Goal: Task Accomplishment & Management: Complete application form

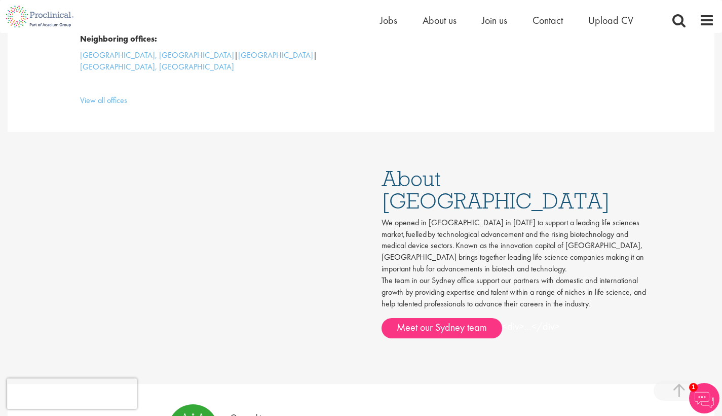
scroll to position [406, 0]
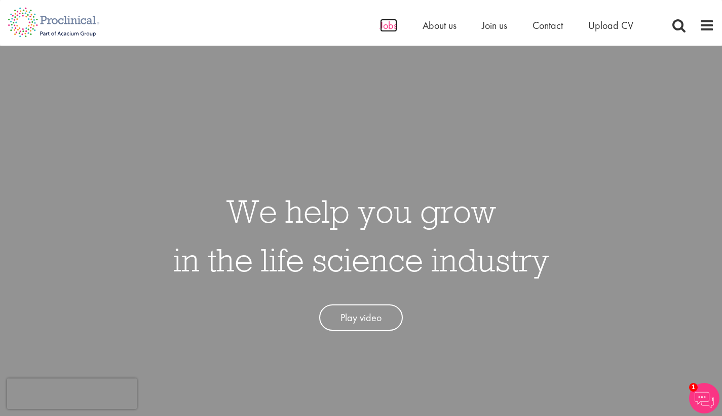
click at [387, 25] on span "Jobs" at bounding box center [388, 25] width 17 height 13
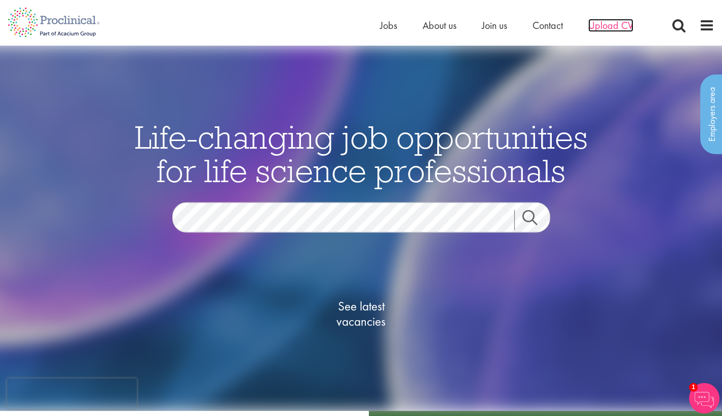
click at [614, 24] on span "Upload CV" at bounding box center [610, 25] width 45 height 13
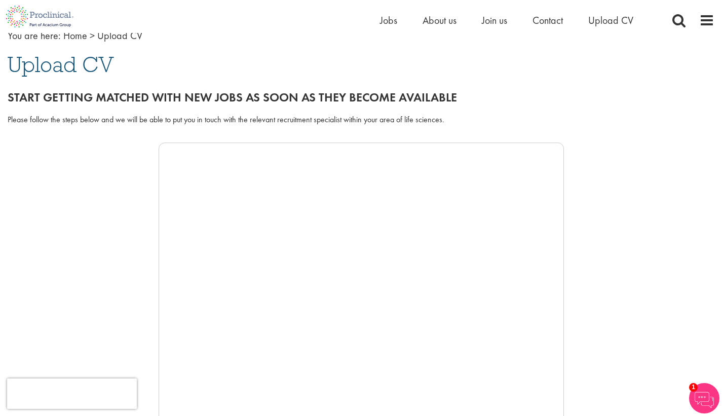
scroll to position [31, 0]
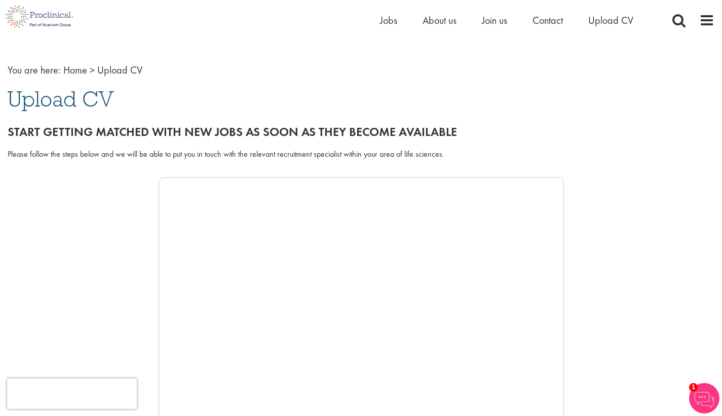
click at [36, 11] on img at bounding box center [40, 16] width 80 height 33
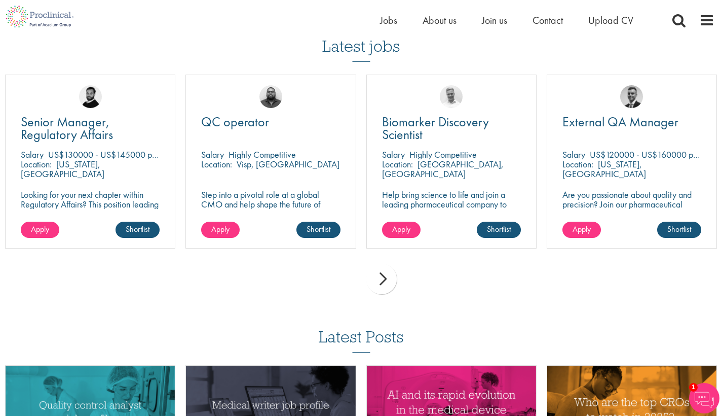
scroll to position [2969, 1]
click at [382, 264] on div "next" at bounding box center [381, 279] width 30 height 30
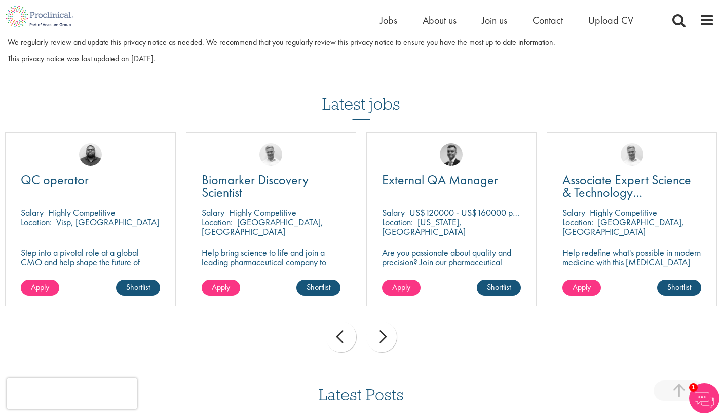
scroll to position [2907, 0]
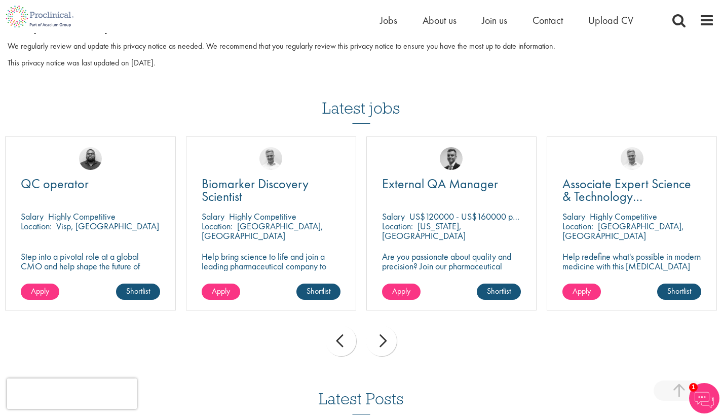
click at [382, 325] on div "next" at bounding box center [381, 340] width 30 height 30
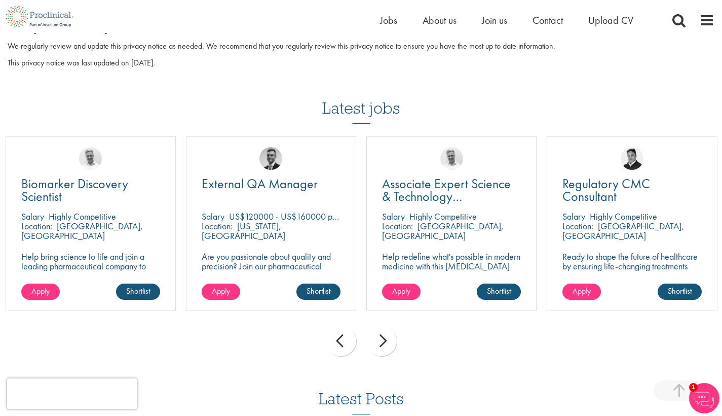
click at [382, 325] on div "next" at bounding box center [381, 340] width 30 height 30
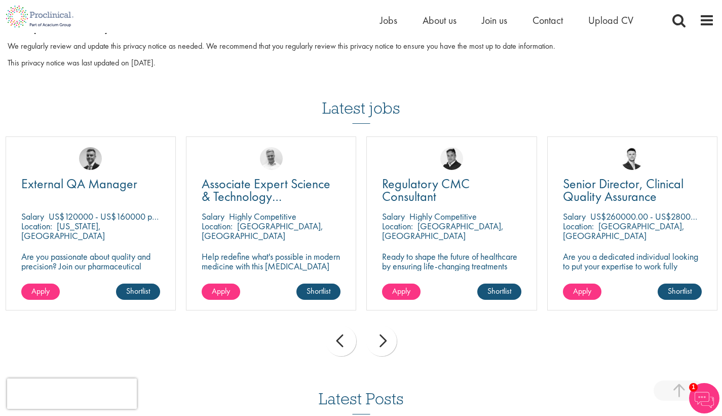
click at [382, 325] on div "next" at bounding box center [381, 340] width 30 height 30
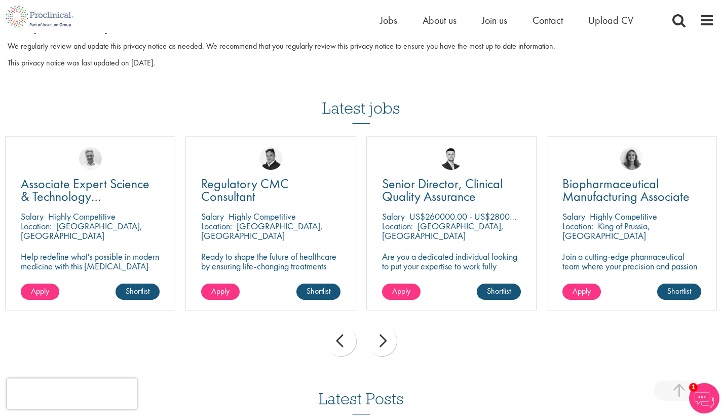
click at [382, 325] on div "next" at bounding box center [381, 340] width 30 height 30
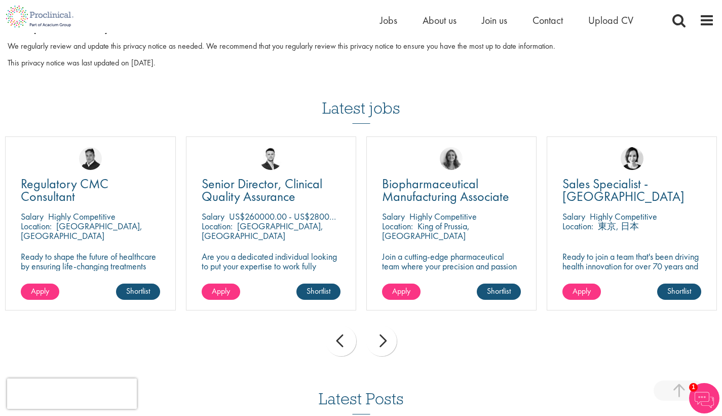
click at [382, 325] on div "next" at bounding box center [381, 340] width 30 height 30
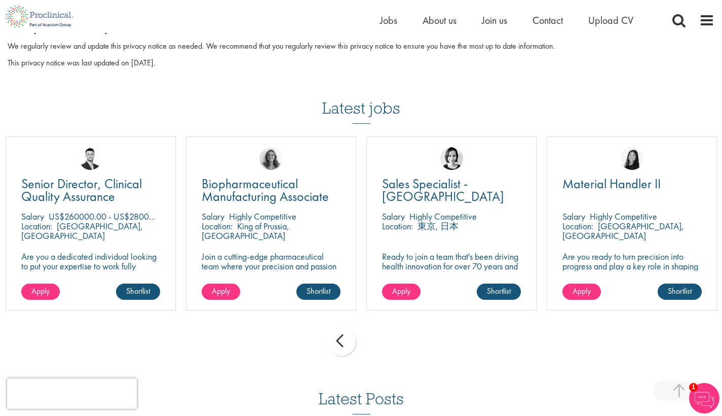
click at [382, 320] on div "prev next" at bounding box center [361, 342] width 722 height 44
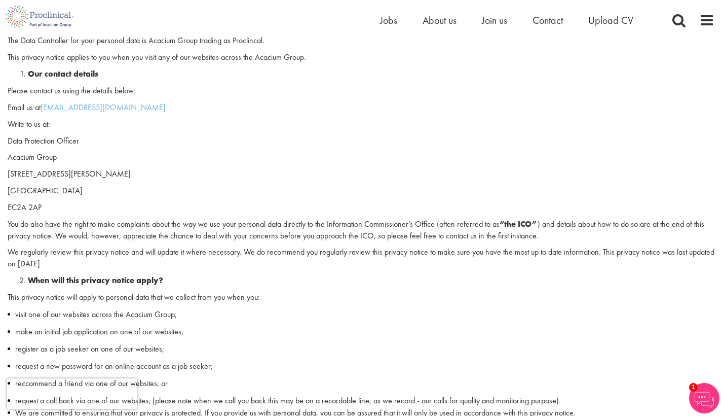
scroll to position [0, 0]
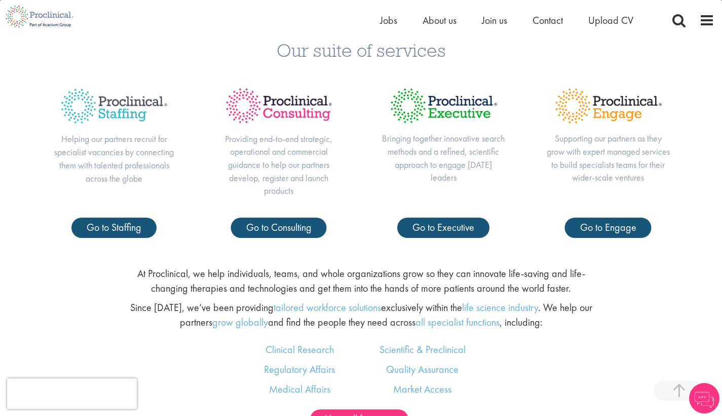
scroll to position [442, 0]
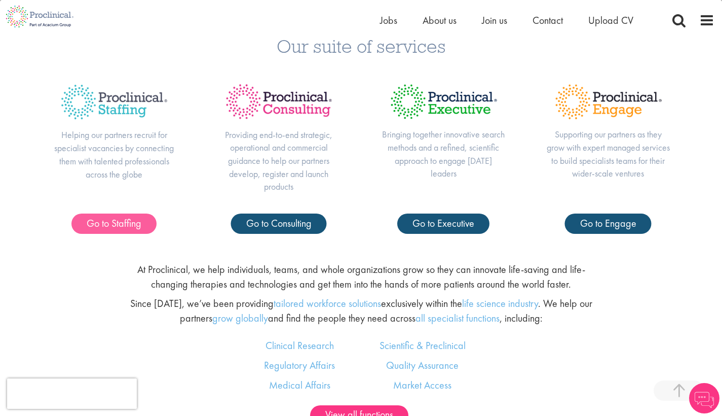
click at [132, 223] on span "Go to Staffing" at bounding box center [114, 222] width 55 height 13
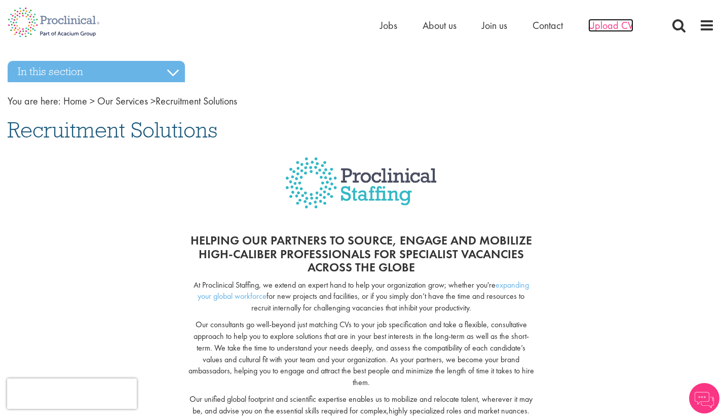
click at [608, 26] on span "Upload CV" at bounding box center [610, 25] width 45 height 13
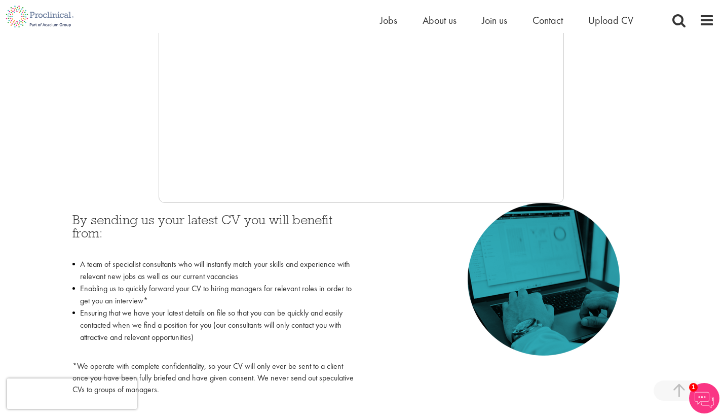
scroll to position [340, 0]
